Goal: Transaction & Acquisition: Download file/media

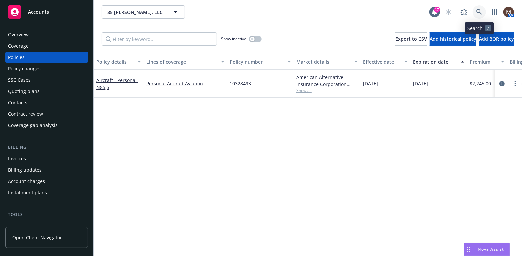
click at [481, 8] on link at bounding box center [479, 11] width 13 height 13
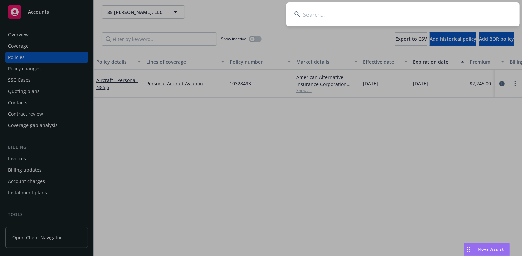
click at [311, 15] on input at bounding box center [402, 14] width 233 height 24
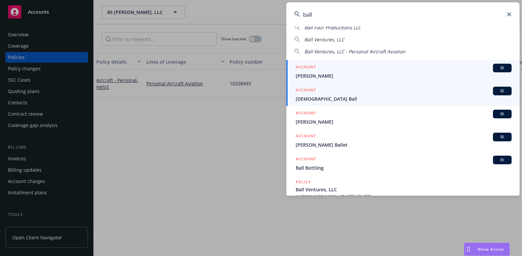
scroll to position [67, 0]
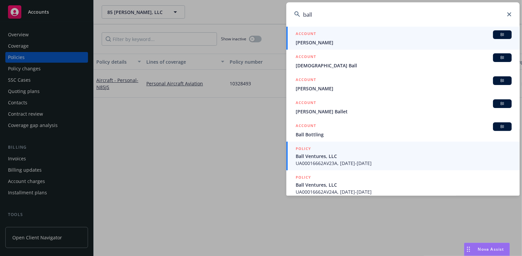
type input "ball"
click at [315, 156] on span "Ball Ventures, LLC" at bounding box center [404, 156] width 216 height 7
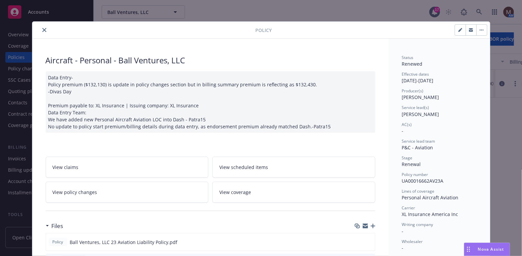
click at [42, 29] on icon "close" at bounding box center [44, 30] width 4 height 4
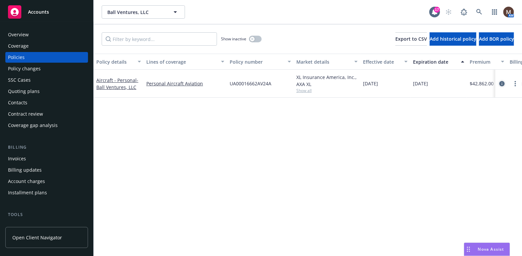
click at [502, 81] on icon "circleInformation" at bounding box center [501, 83] width 5 height 5
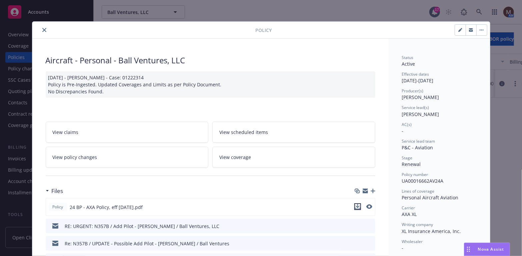
click at [355, 204] on icon "download file" at bounding box center [357, 206] width 5 height 5
click at [42, 28] on icon "close" at bounding box center [44, 30] width 4 height 4
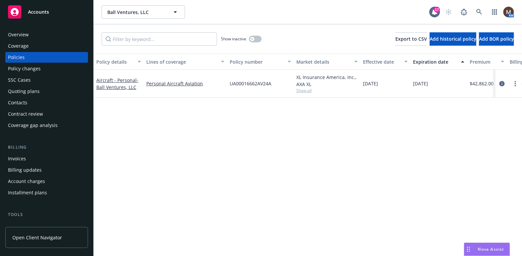
scroll to position [33, 0]
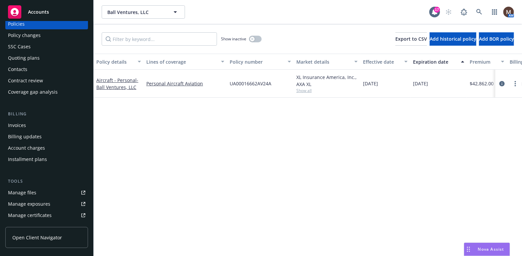
click at [26, 190] on div "Manage files" at bounding box center [22, 192] width 28 height 11
